Goal: Task Accomplishment & Management: Use online tool/utility

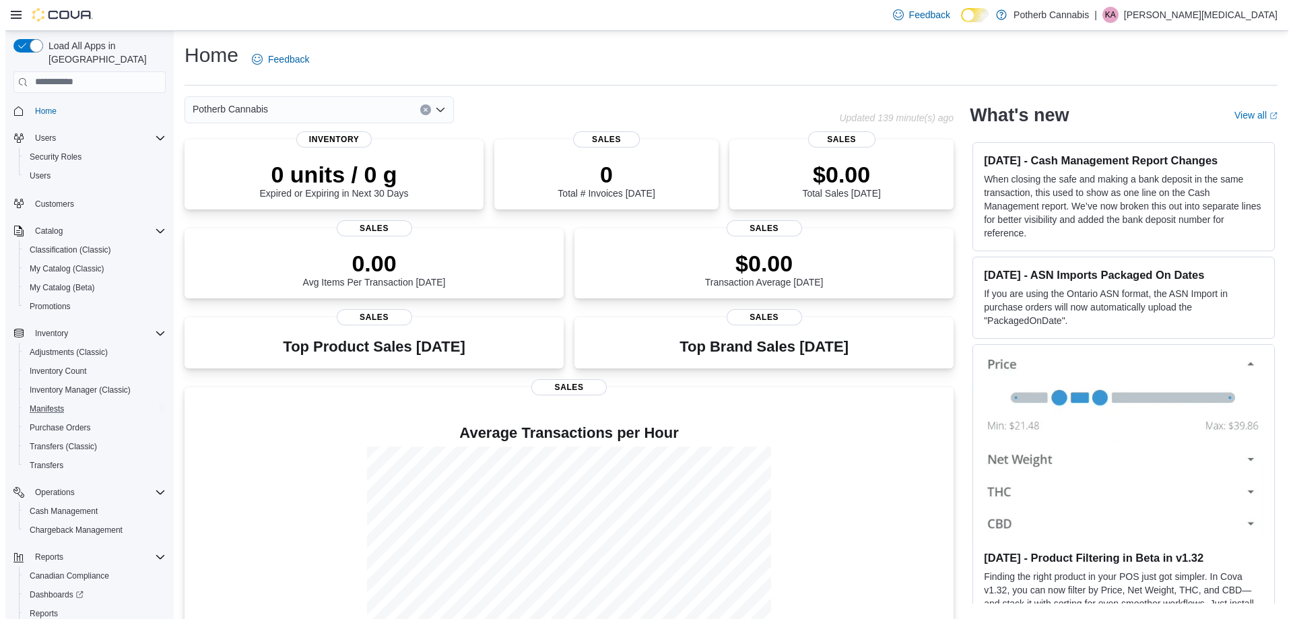
scroll to position [58, 0]
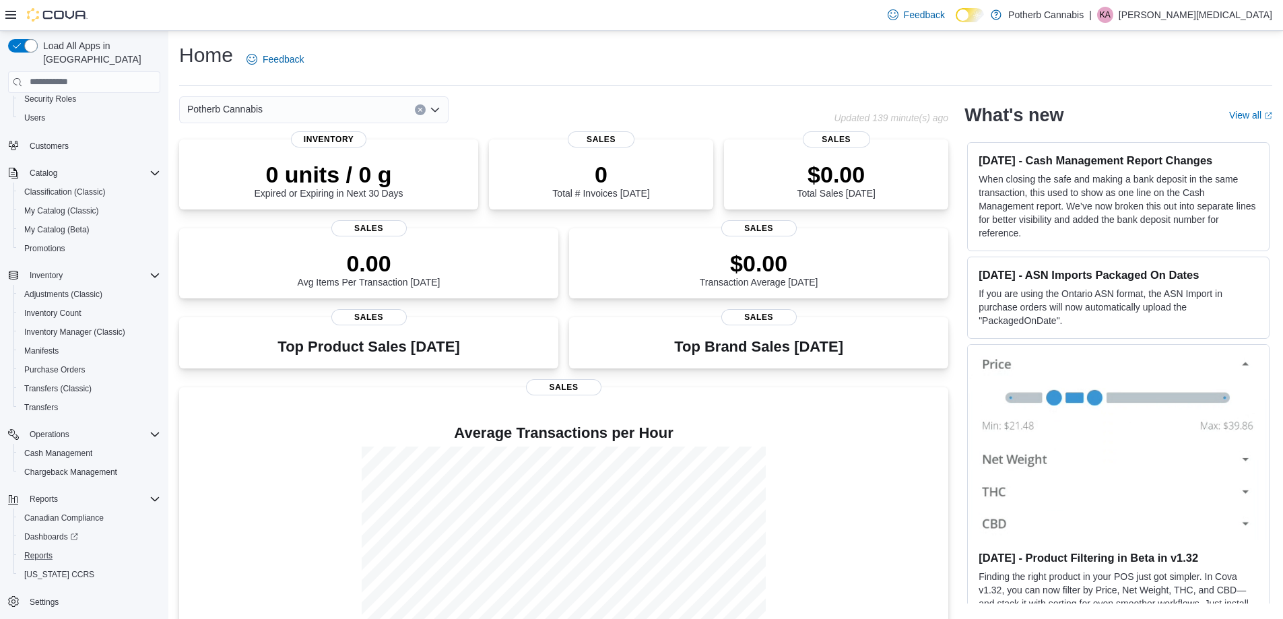
click at [69, 546] on button "Reports" at bounding box center [89, 555] width 152 height 19
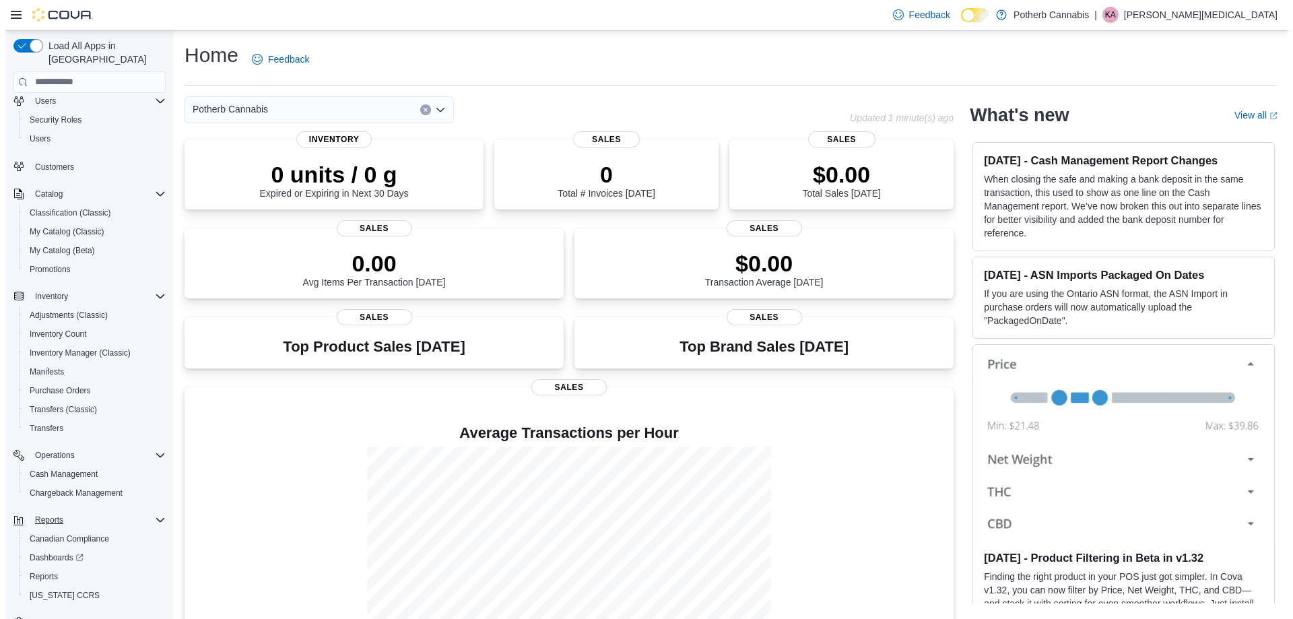
scroll to position [58, 0]
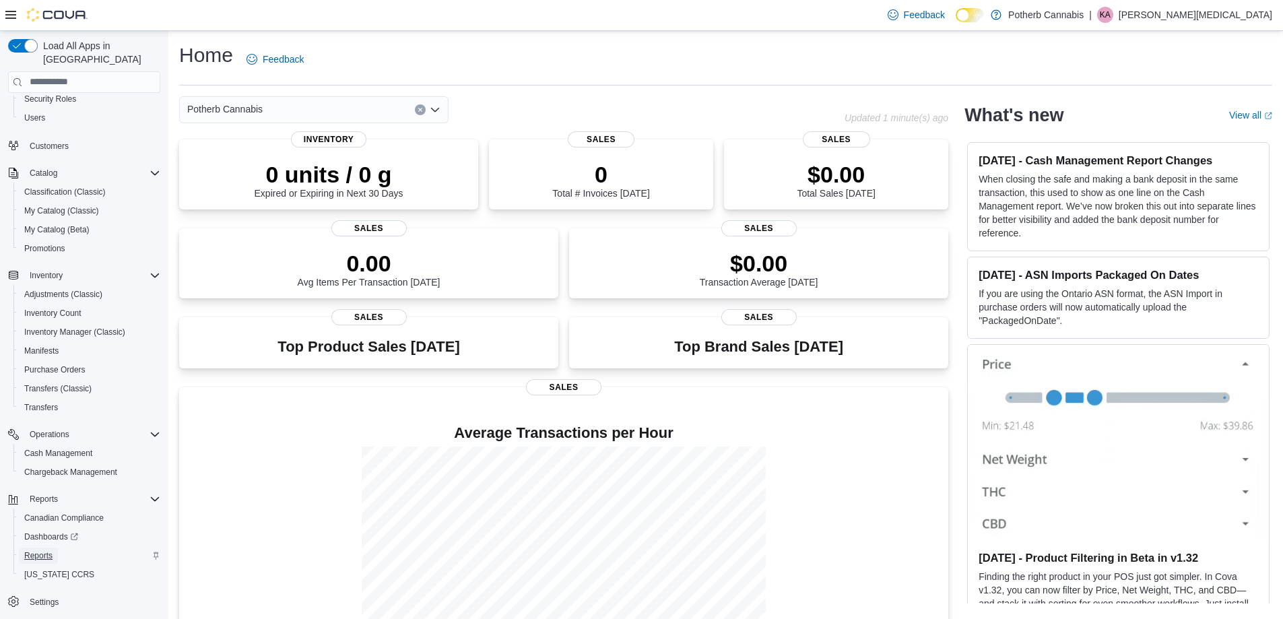
click at [50, 550] on span "Reports" at bounding box center [38, 555] width 28 height 11
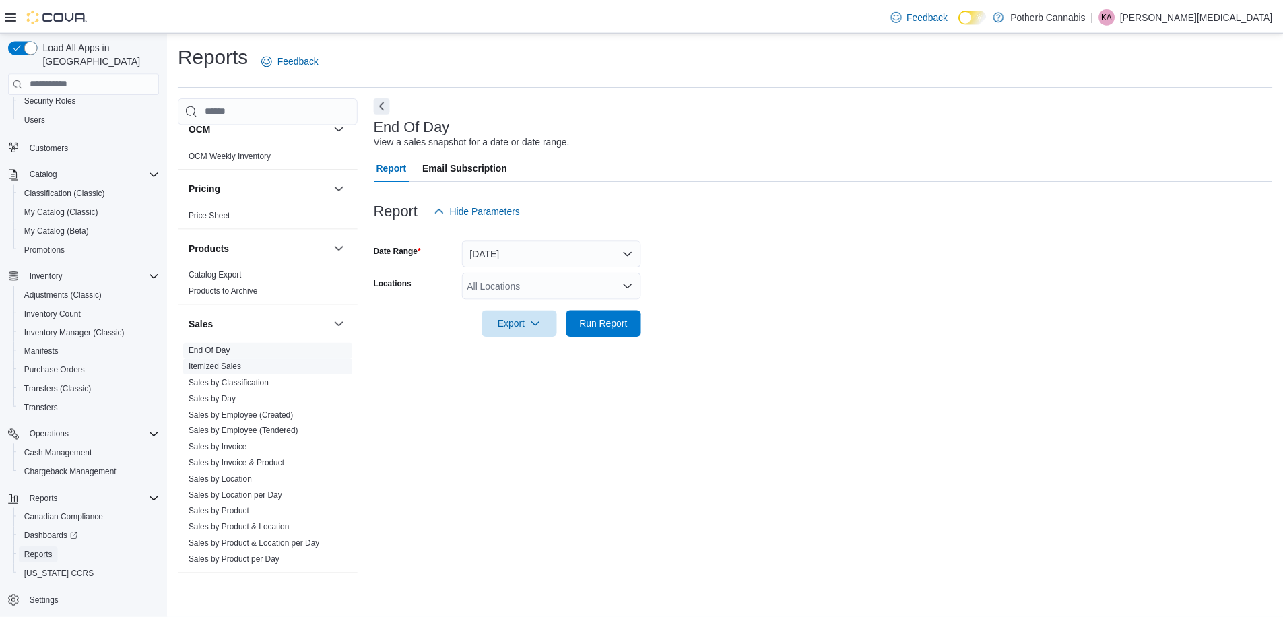
scroll to position [927, 0]
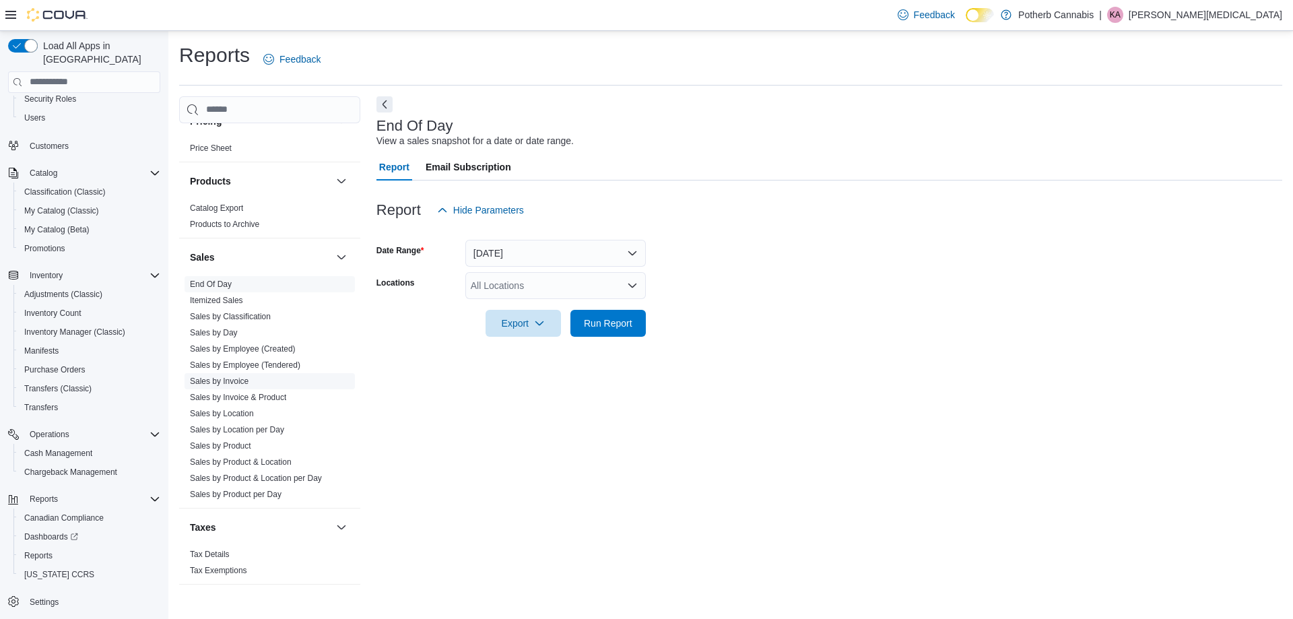
click at [244, 376] on link "Sales by Invoice" at bounding box center [219, 380] width 59 height 9
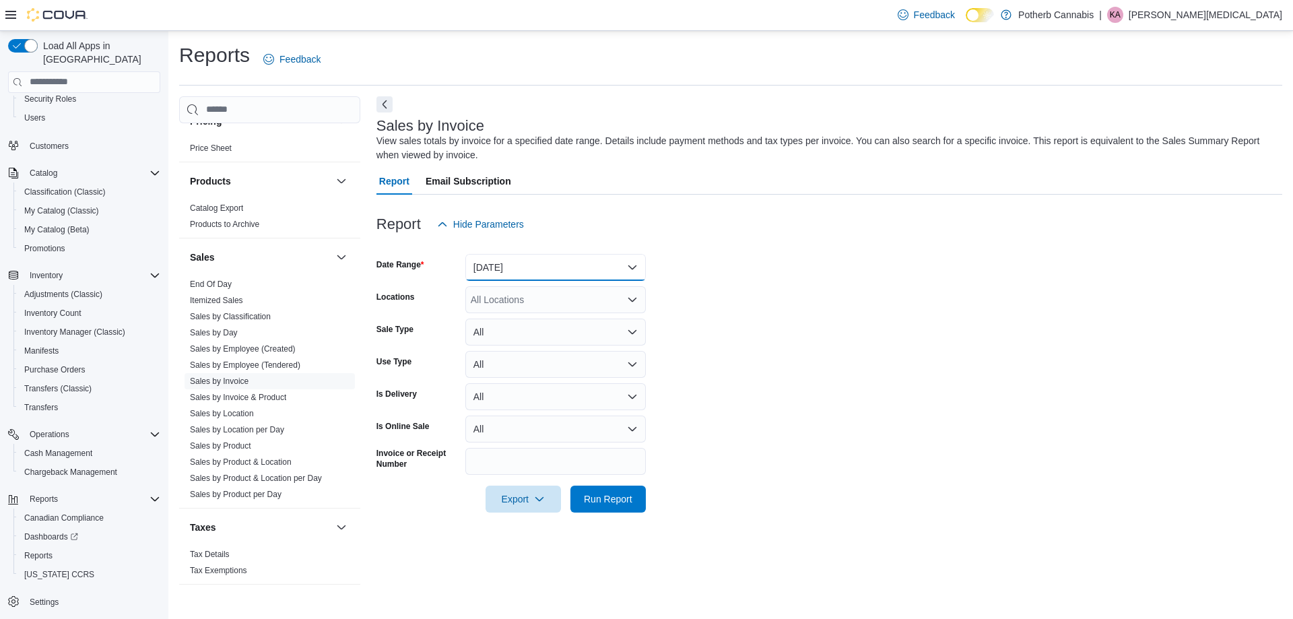
click at [585, 265] on button "Yesterday" at bounding box center [555, 267] width 180 height 27
click at [750, 256] on form "Date Range Yesterday Locations All Locations Sale Type All Use Type All Is Deli…" at bounding box center [829, 375] width 906 height 275
click at [616, 498] on span "Run Report" at bounding box center [608, 498] width 48 height 13
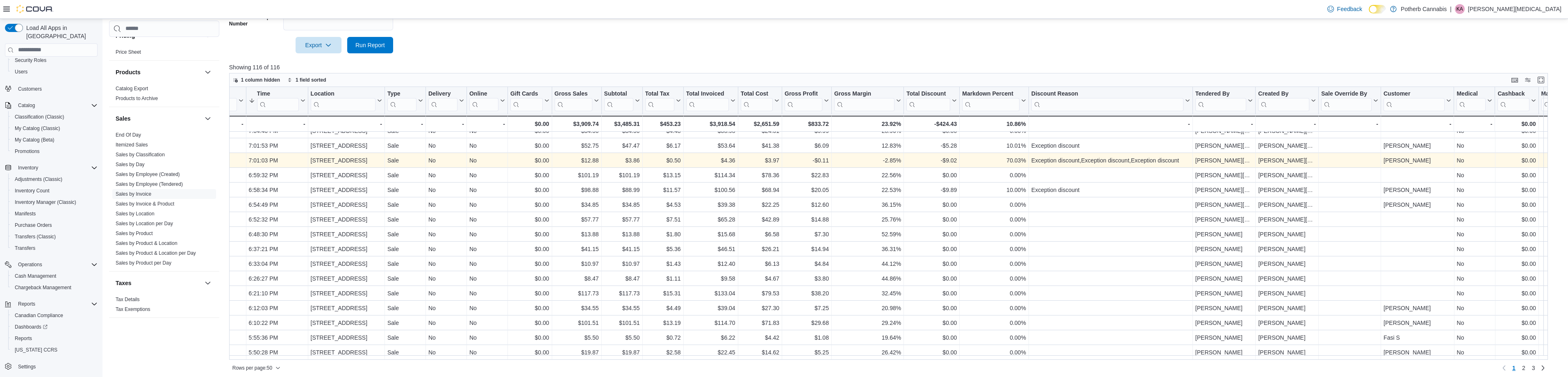
scroll to position [255, 0]
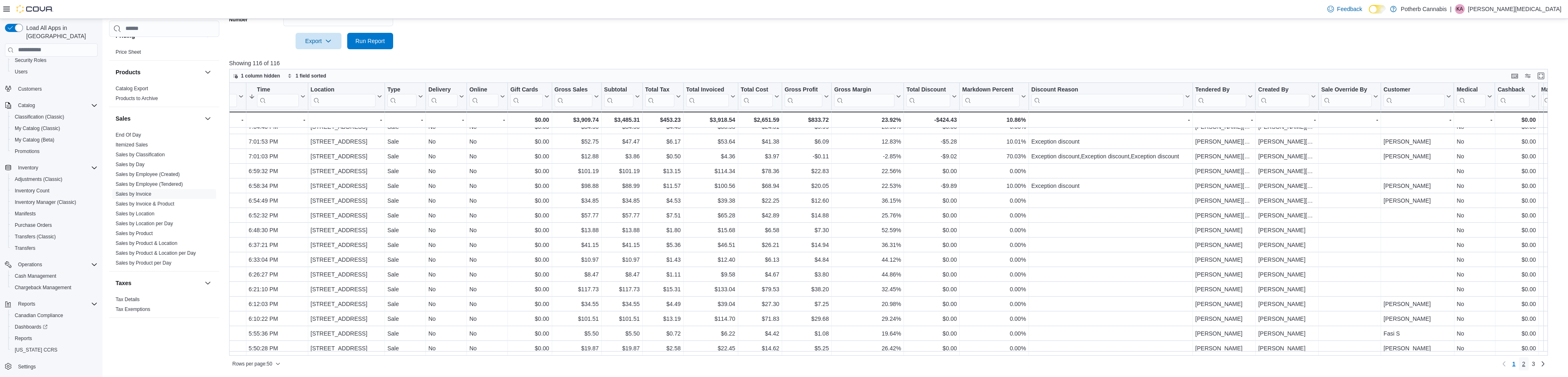
click at [786, 365] on span "2" at bounding box center [1524, 364] width 3 height 8
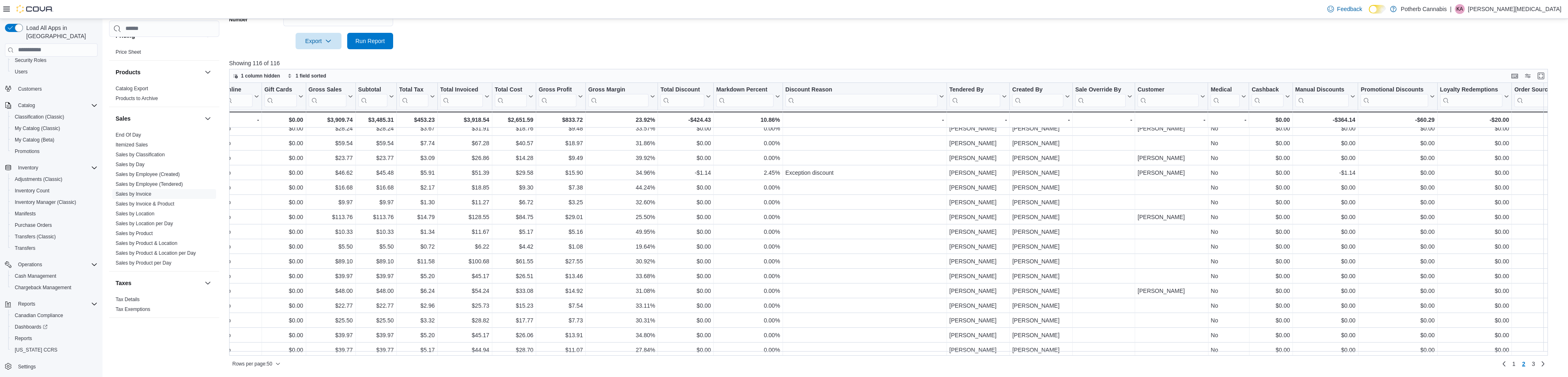
scroll to position [515, 410]
click at [786, 362] on span "3" at bounding box center [1533, 364] width 3 height 8
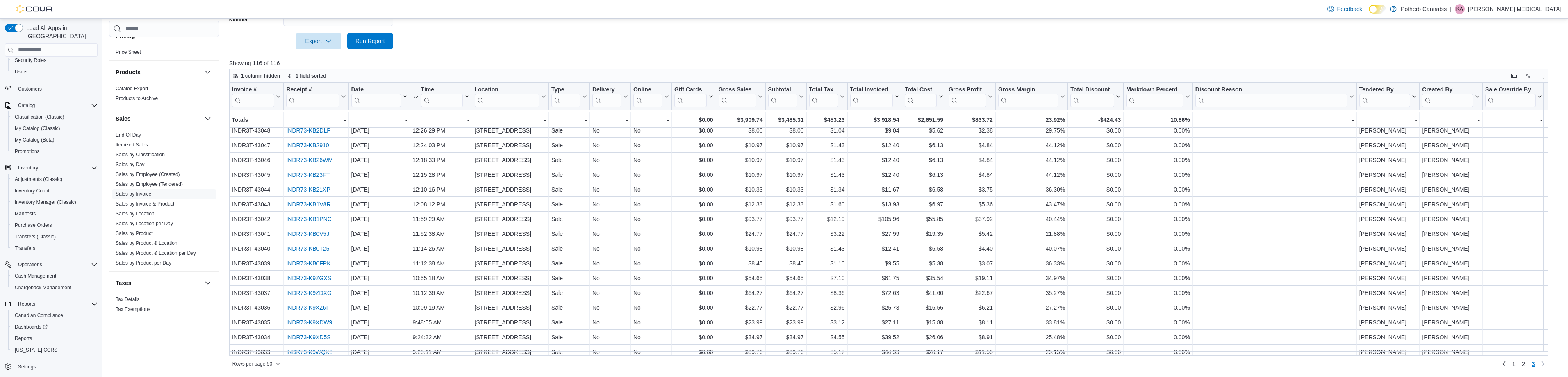
scroll to position [0, 0]
